Goal: Communication & Community: Answer question/provide support

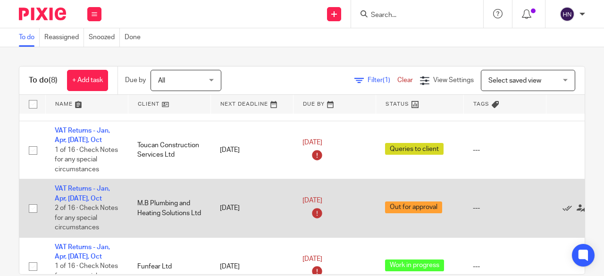
scroll to position [94, 0]
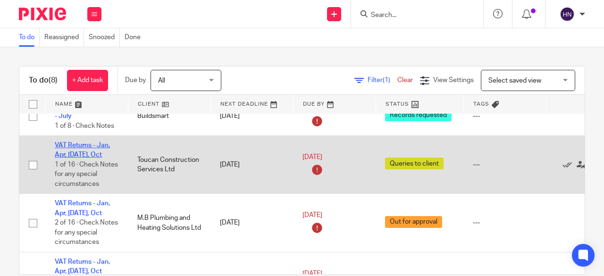
click at [93, 142] on link "VAT Returns - Jan, Apr, [DATE], Oct" at bounding box center [82, 150] width 55 height 16
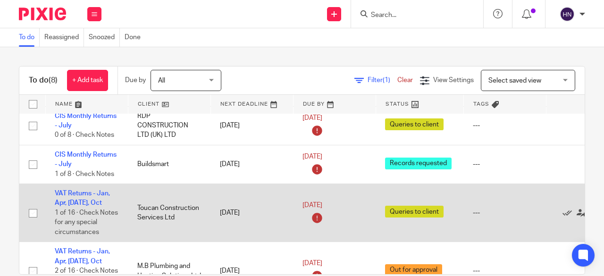
scroll to position [0, 0]
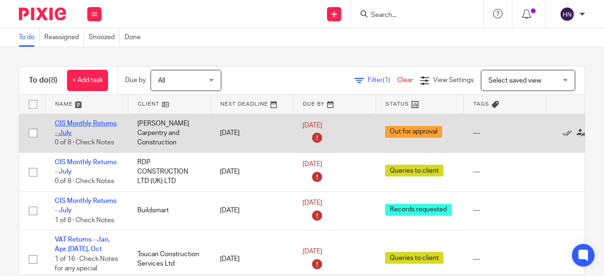
click at [98, 123] on link "CIS Monthly Returns - July" at bounding box center [86, 128] width 62 height 16
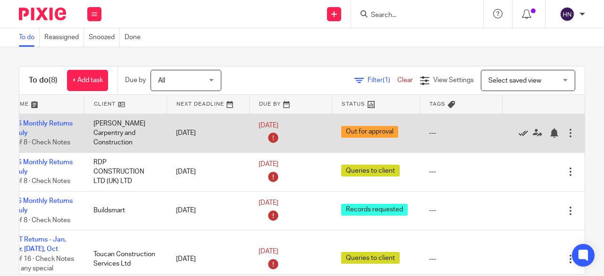
click at [518, 134] on icon at bounding box center [522, 132] width 9 height 9
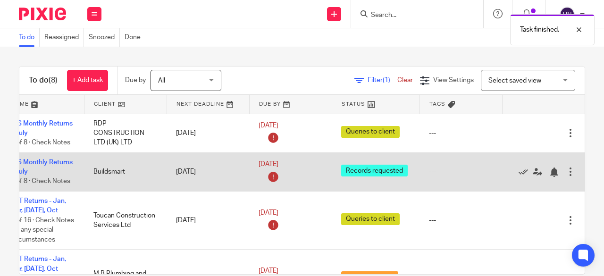
scroll to position [0, 0]
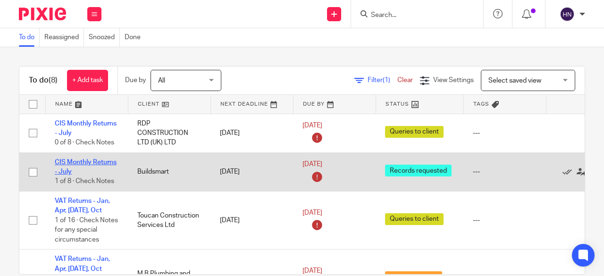
click at [107, 161] on link "CIS Monthly Returns - July" at bounding box center [86, 167] width 62 height 16
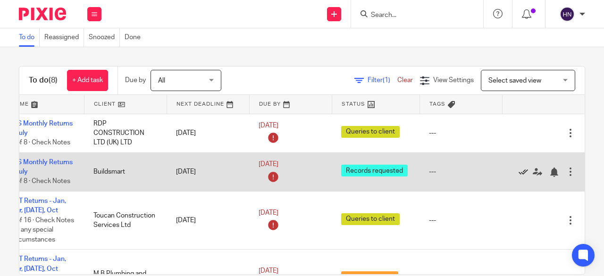
click at [518, 173] on icon at bounding box center [522, 171] width 9 height 9
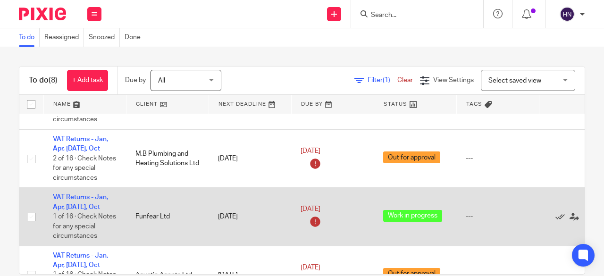
scroll to position [0, 2]
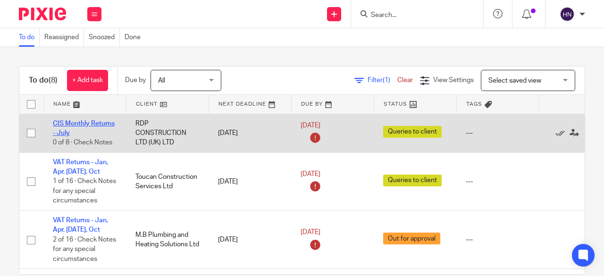
click at [77, 123] on link "CIS Monthly Returns - July" at bounding box center [84, 128] width 62 height 16
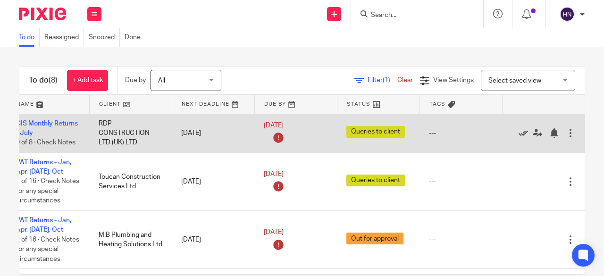
click at [518, 132] on icon at bounding box center [522, 132] width 9 height 9
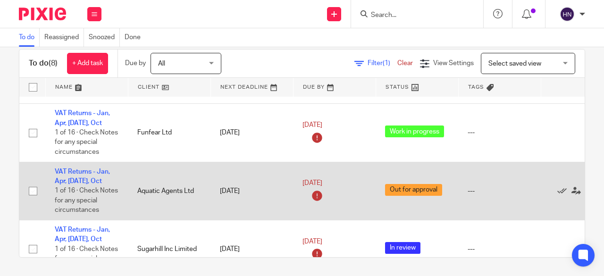
scroll to position [137, 0]
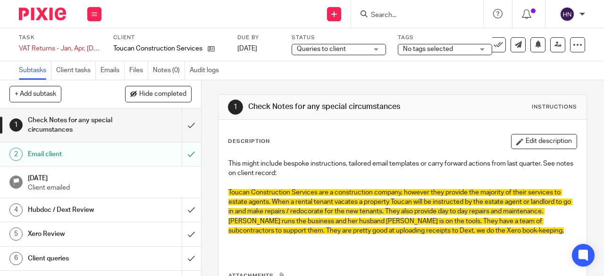
click at [314, 50] on span "Queries to client" at bounding box center [321, 49] width 49 height 7
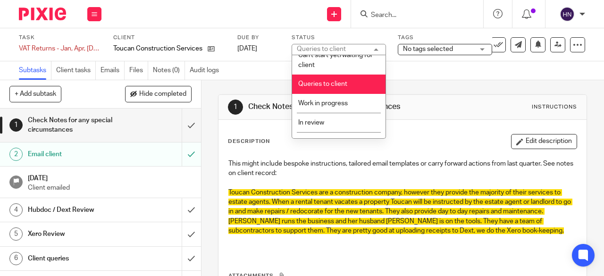
scroll to position [94, 0]
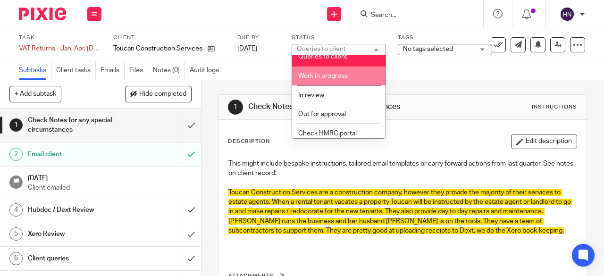
click at [315, 76] on span "Work in progress" at bounding box center [323, 76] width 50 height 7
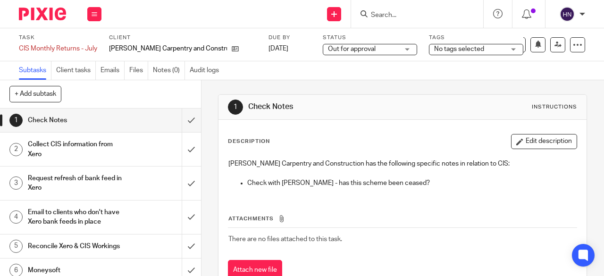
scroll to position [73, 0]
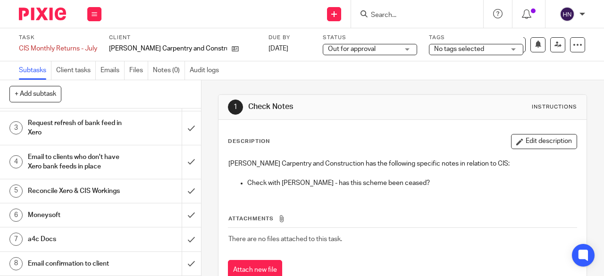
click at [47, 259] on h1 "Email confirmation to client" at bounding box center [76, 264] width 96 height 14
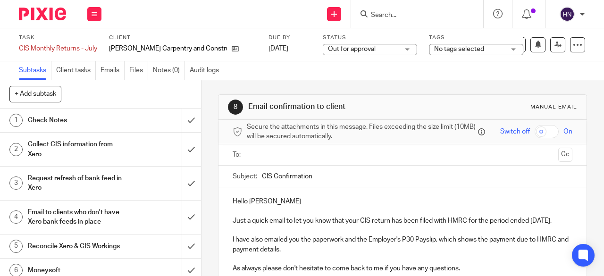
click at [278, 197] on div "Hello Guy Just a quick email to let you know that your CIS return has been file…" at bounding box center [402, 252] width 368 height 131
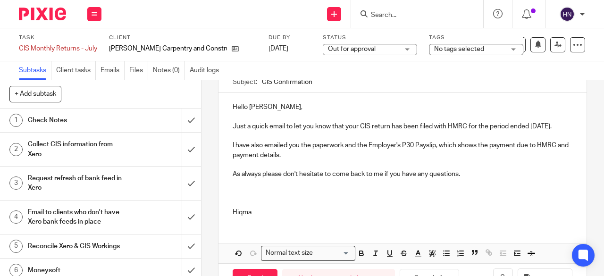
click at [234, 207] on p at bounding box center [401, 202] width 339 height 9
click at [253, 217] on p "Hiqma" at bounding box center [401, 211] width 339 height 9
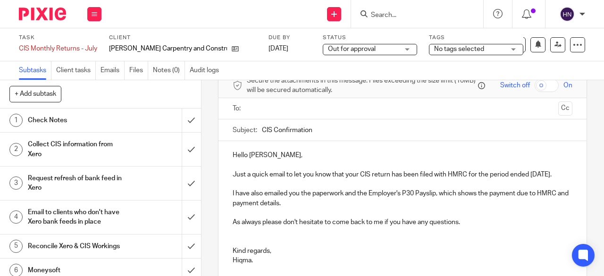
scroll to position [0, 0]
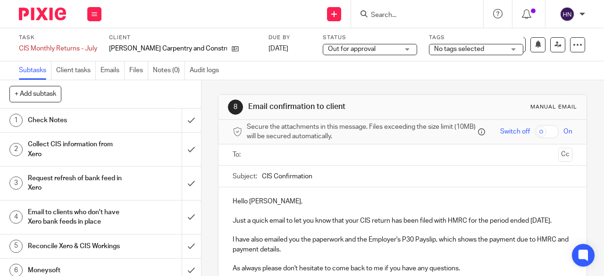
click at [270, 160] on input "text" at bounding box center [402, 154] width 304 height 11
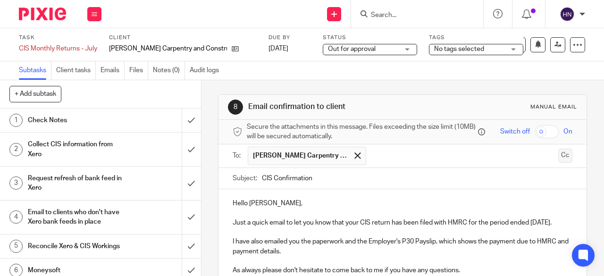
click at [558, 160] on button "Cc" at bounding box center [565, 156] width 14 height 14
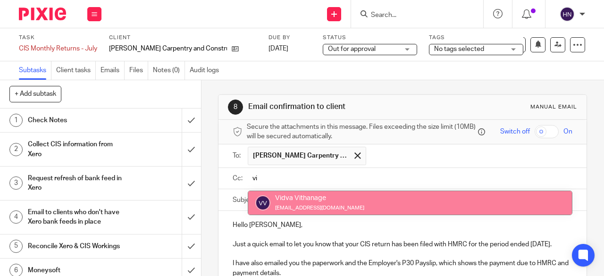
type input "vi"
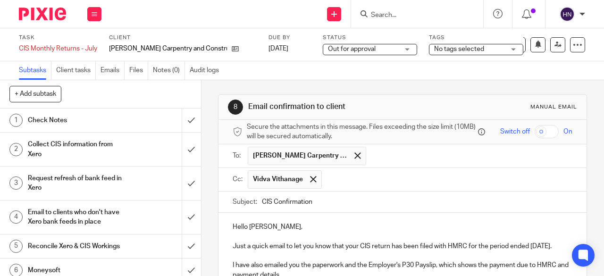
click at [333, 185] on input "text" at bounding box center [447, 179] width 242 height 18
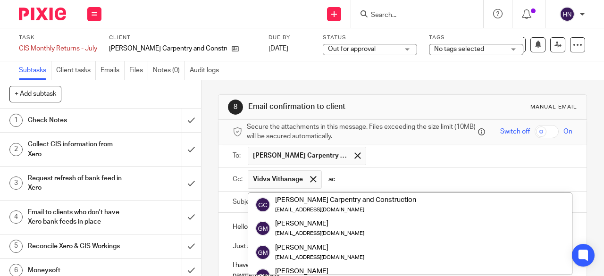
type input "a"
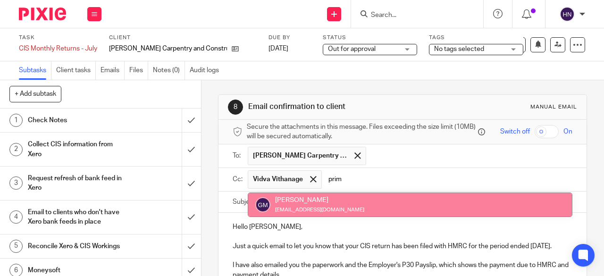
type input "prim"
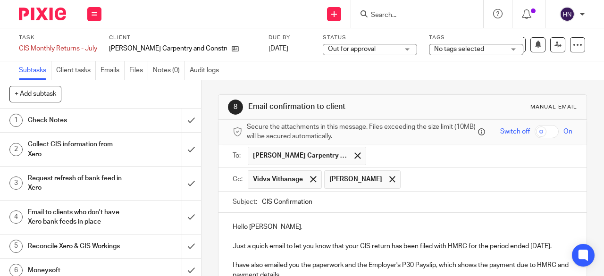
click at [371, 154] on input "text" at bounding box center [470, 156] width 198 height 18
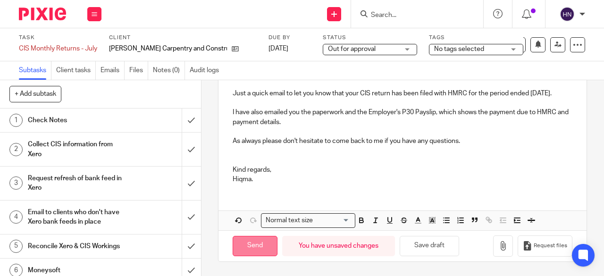
click at [250, 248] on input "Send" at bounding box center [254, 246] width 45 height 20
type input "Sent"
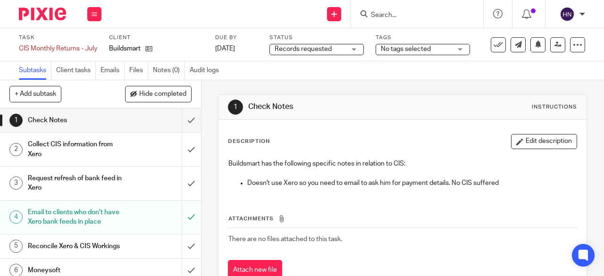
scroll to position [73, 0]
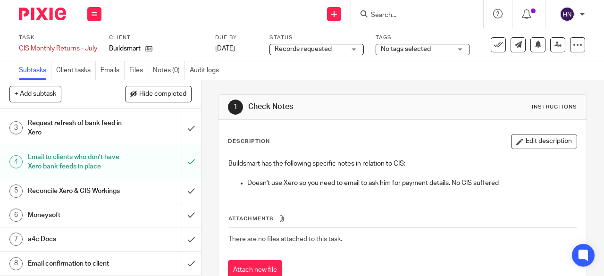
click at [95, 262] on h1 "Email confirmation to client" at bounding box center [76, 264] width 96 height 14
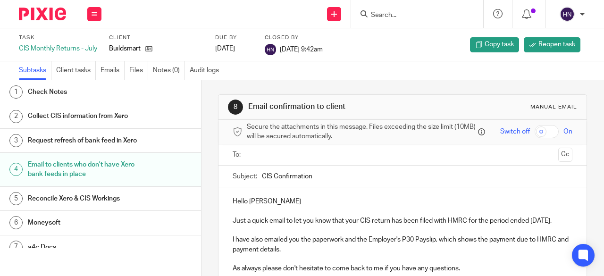
scroll to position [94, 0]
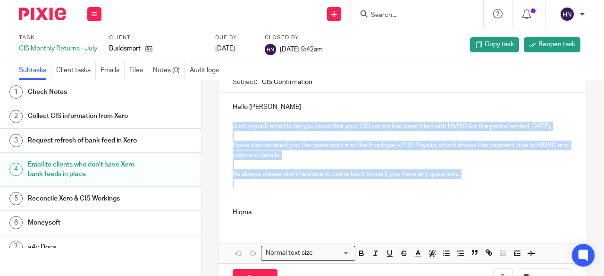
drag, startPoint x: 477, startPoint y: 191, endPoint x: 227, endPoint y: 125, distance: 258.1
click at [227, 125] on div "Hello Ian Just a quick email to let you know that your CIS return has been file…" at bounding box center [402, 158] width 368 height 131
copy div "Just a quick email to let you know that your CIS return has been filed with HMR…"
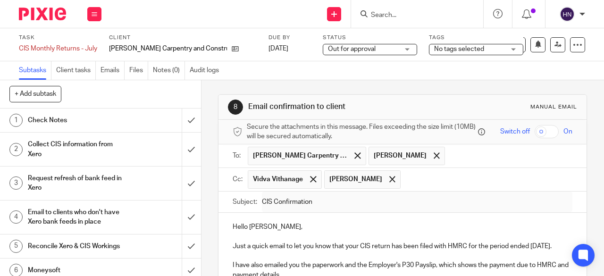
scroll to position [163, 0]
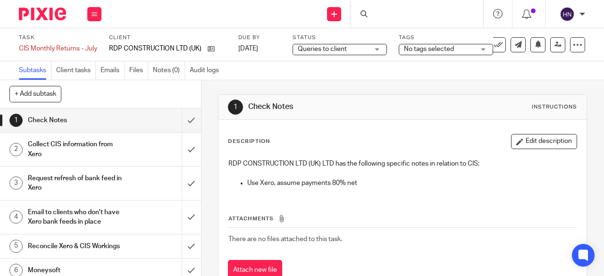
scroll to position [73, 0]
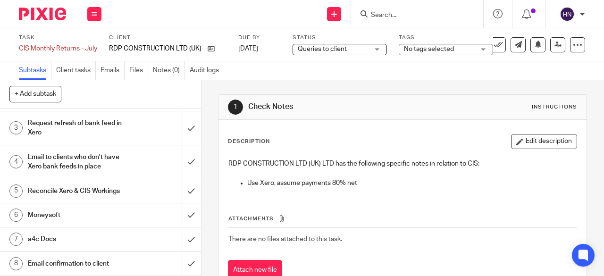
click at [56, 261] on h1 "Email confirmation to client" at bounding box center [76, 264] width 96 height 14
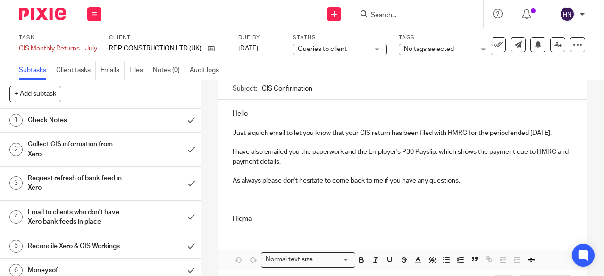
scroll to position [94, 0]
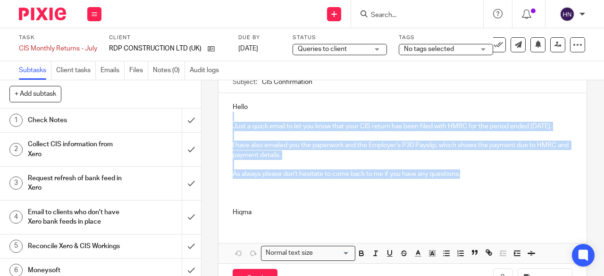
drag, startPoint x: 474, startPoint y: 183, endPoint x: 237, endPoint y: 122, distance: 245.1
click at [237, 122] on div "Hello Just a quick email to let you know that your CIS return has been filed wi…" at bounding box center [402, 158] width 368 height 131
copy div "Just a quick email to let you know that your CIS return has been filed with HMR…"
